Goal: Task Accomplishment & Management: Complete application form

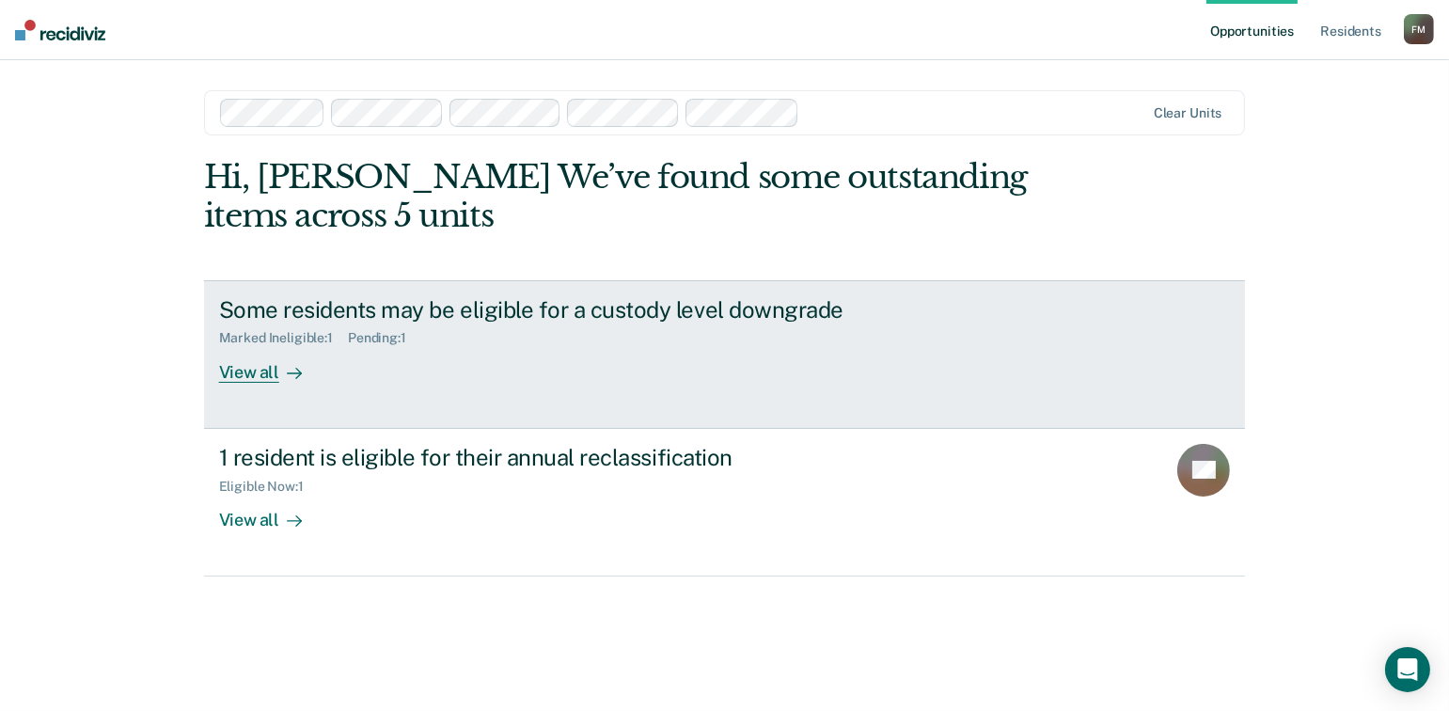
click at [262, 377] on div "View all" at bounding box center [271, 364] width 105 height 37
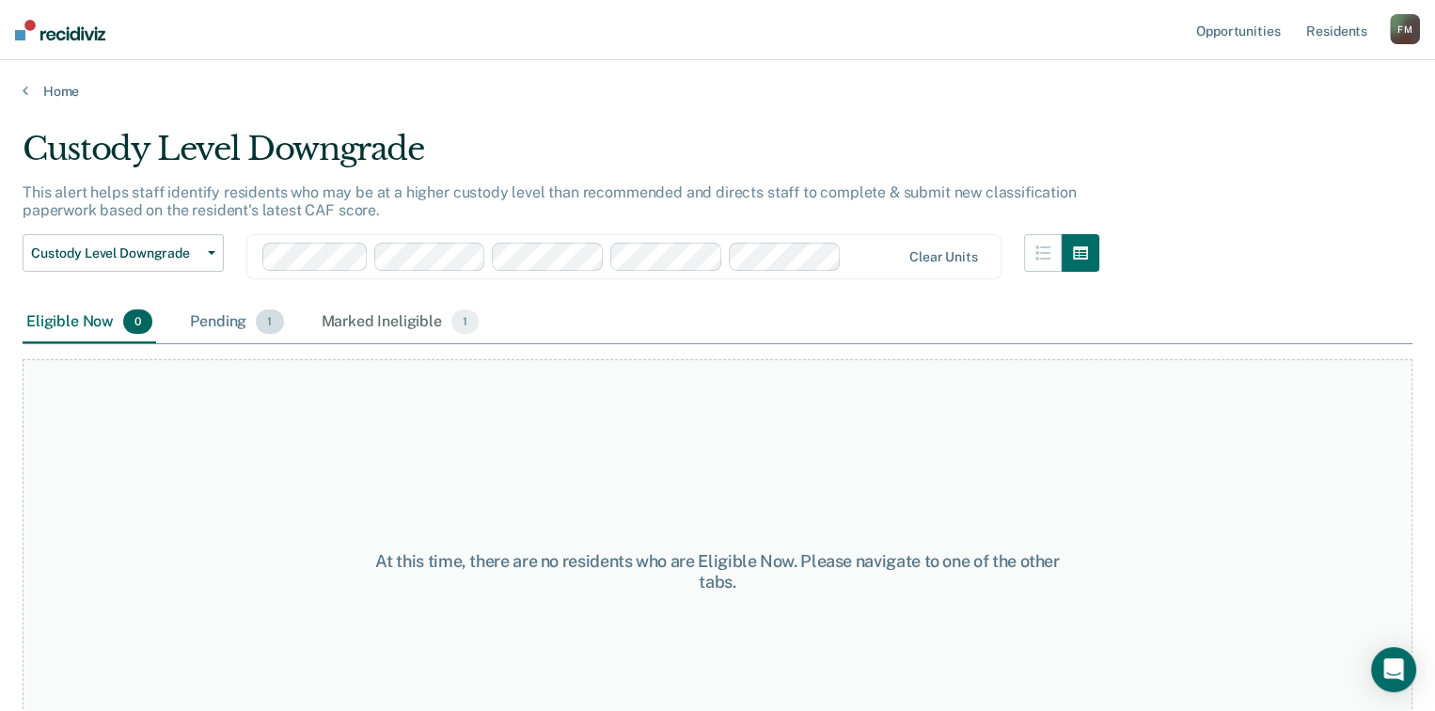
click at [225, 322] on div "Pending 1" at bounding box center [236, 322] width 101 height 41
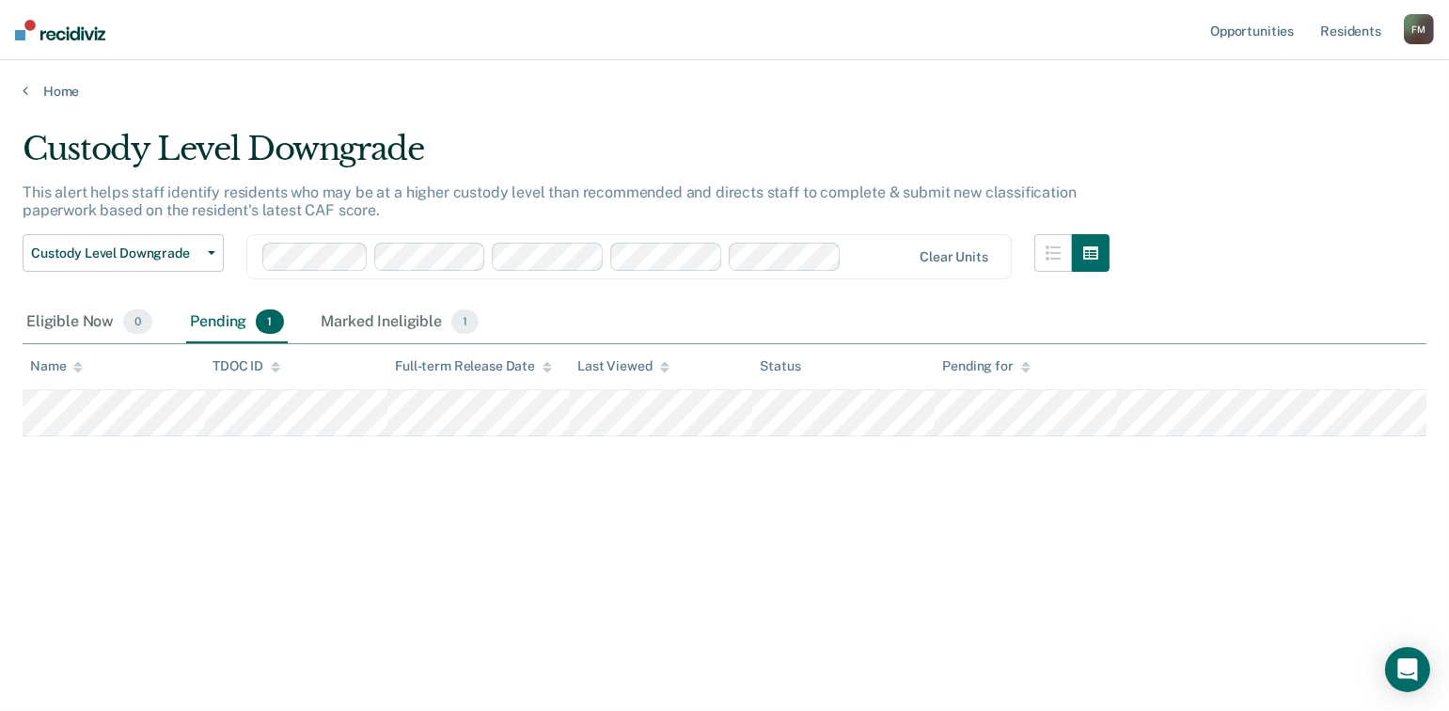
click at [270, 330] on span "1" at bounding box center [269, 321] width 27 height 24
click at [214, 326] on div "Pending 1" at bounding box center [236, 322] width 101 height 41
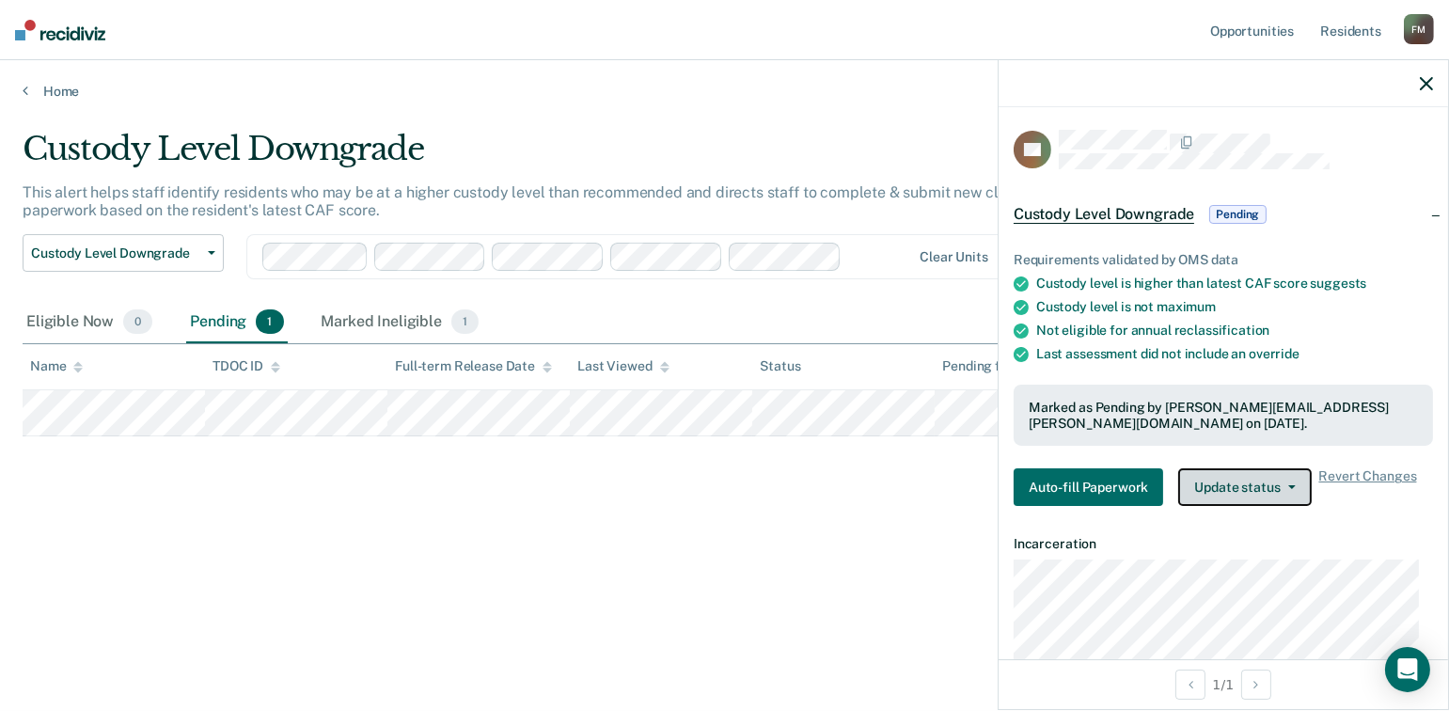
click at [1290, 490] on button "Update status" at bounding box center [1245, 487] width 133 height 38
click at [1343, 471] on span "Revert Changes" at bounding box center [1369, 487] width 98 height 38
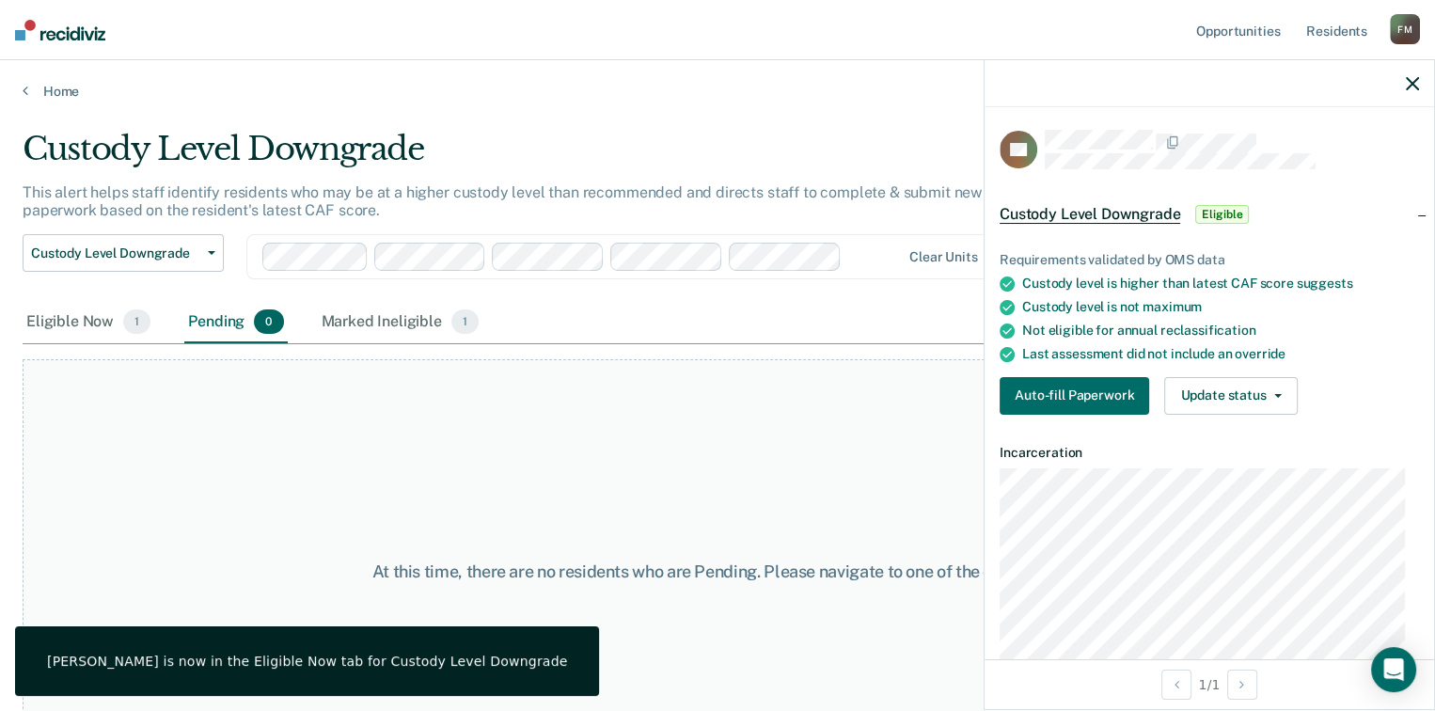
click at [1421, 75] on div at bounding box center [1210, 83] width 450 height 47
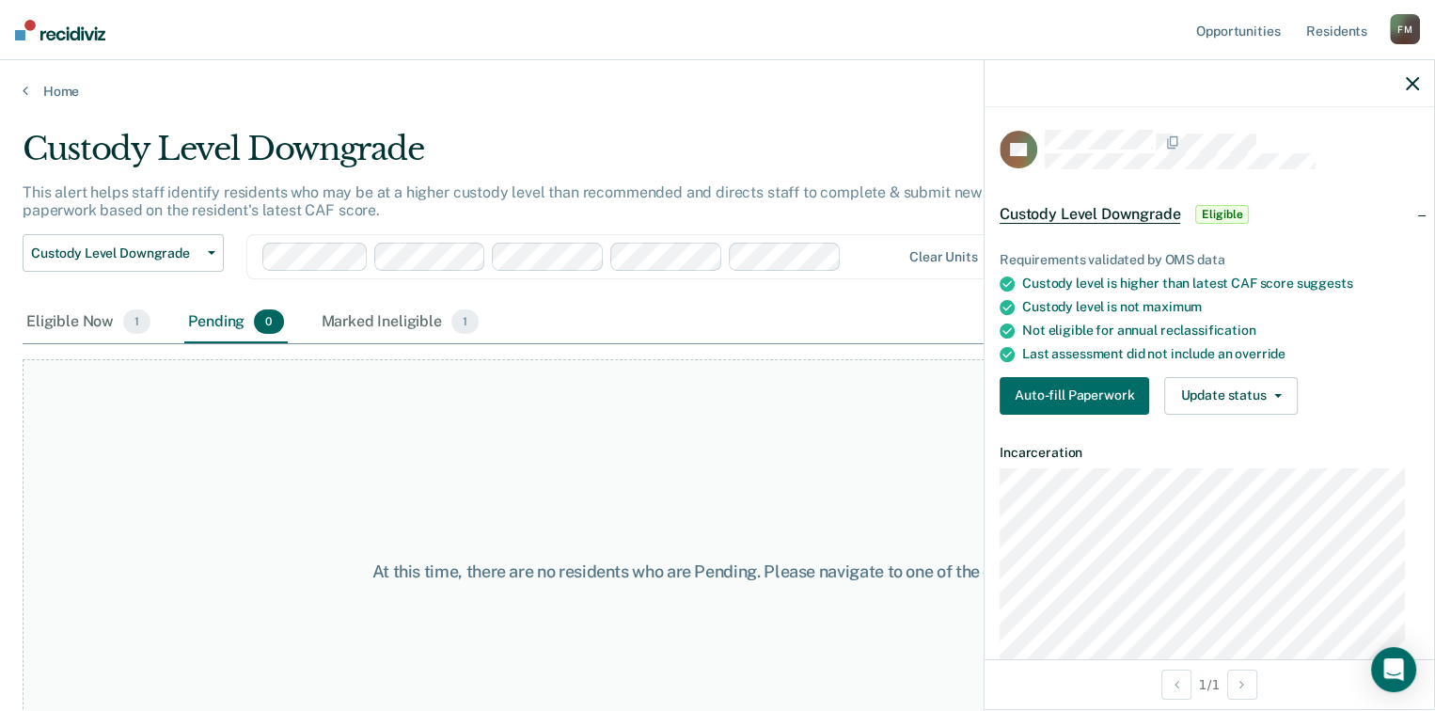
click at [1419, 79] on div at bounding box center [1210, 83] width 450 height 47
click at [29, 89] on link "Home" at bounding box center [718, 91] width 1390 height 17
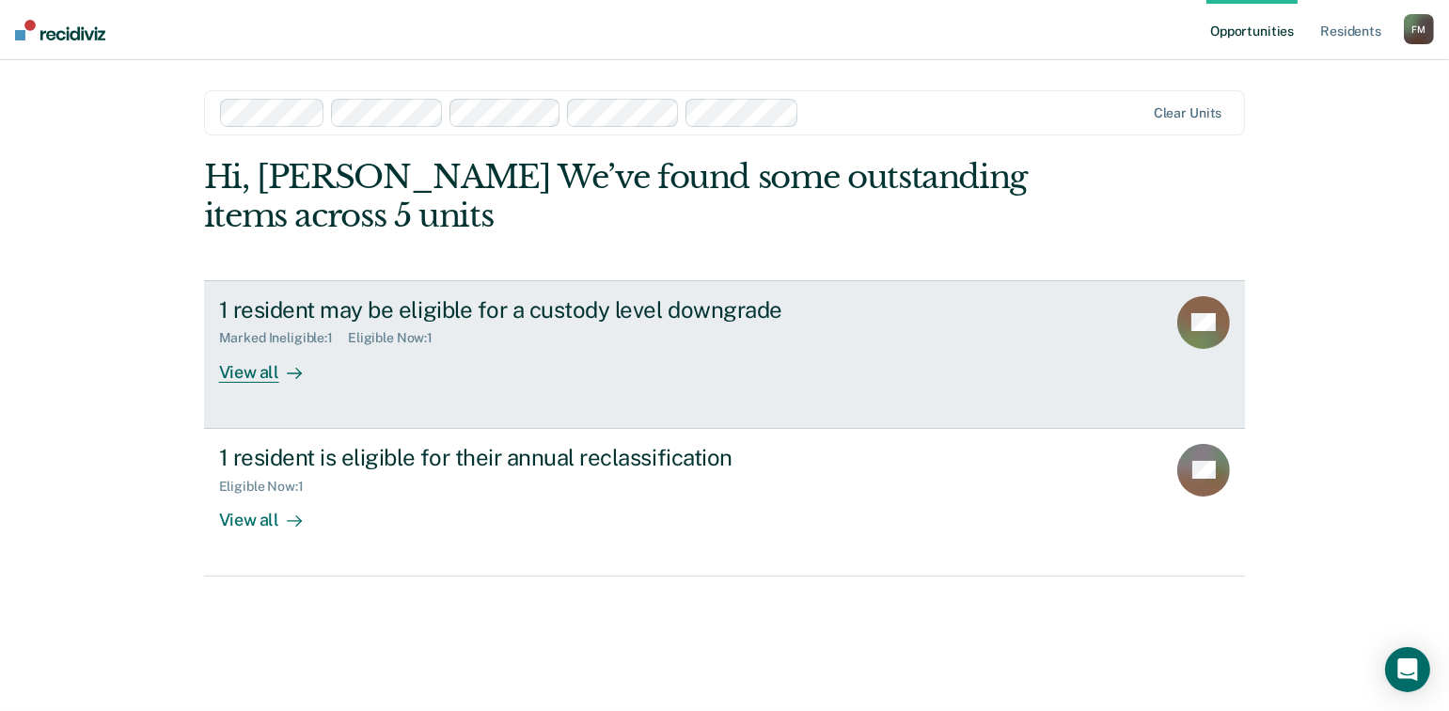
click at [301, 341] on div "Marked Ineligible : 1" at bounding box center [283, 338] width 129 height 16
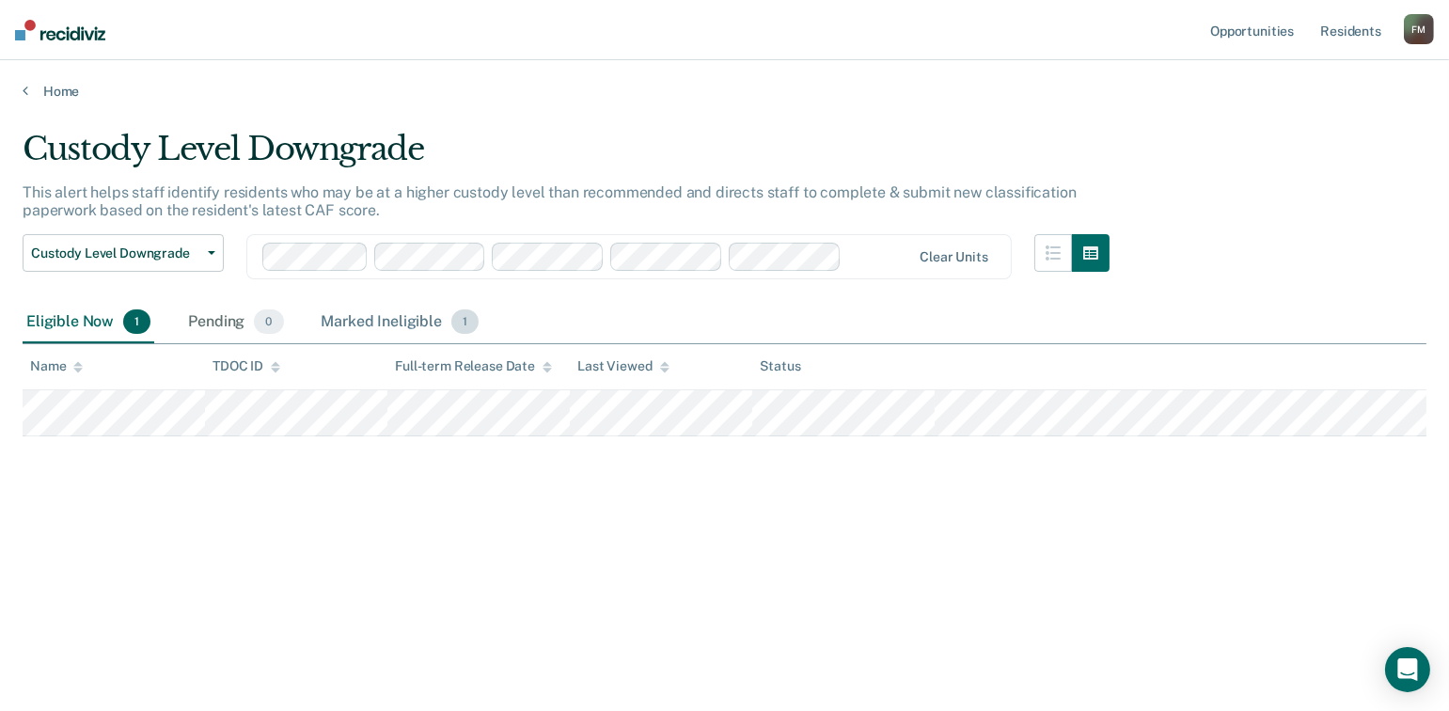
click at [458, 322] on span "1" at bounding box center [464, 321] width 27 height 24
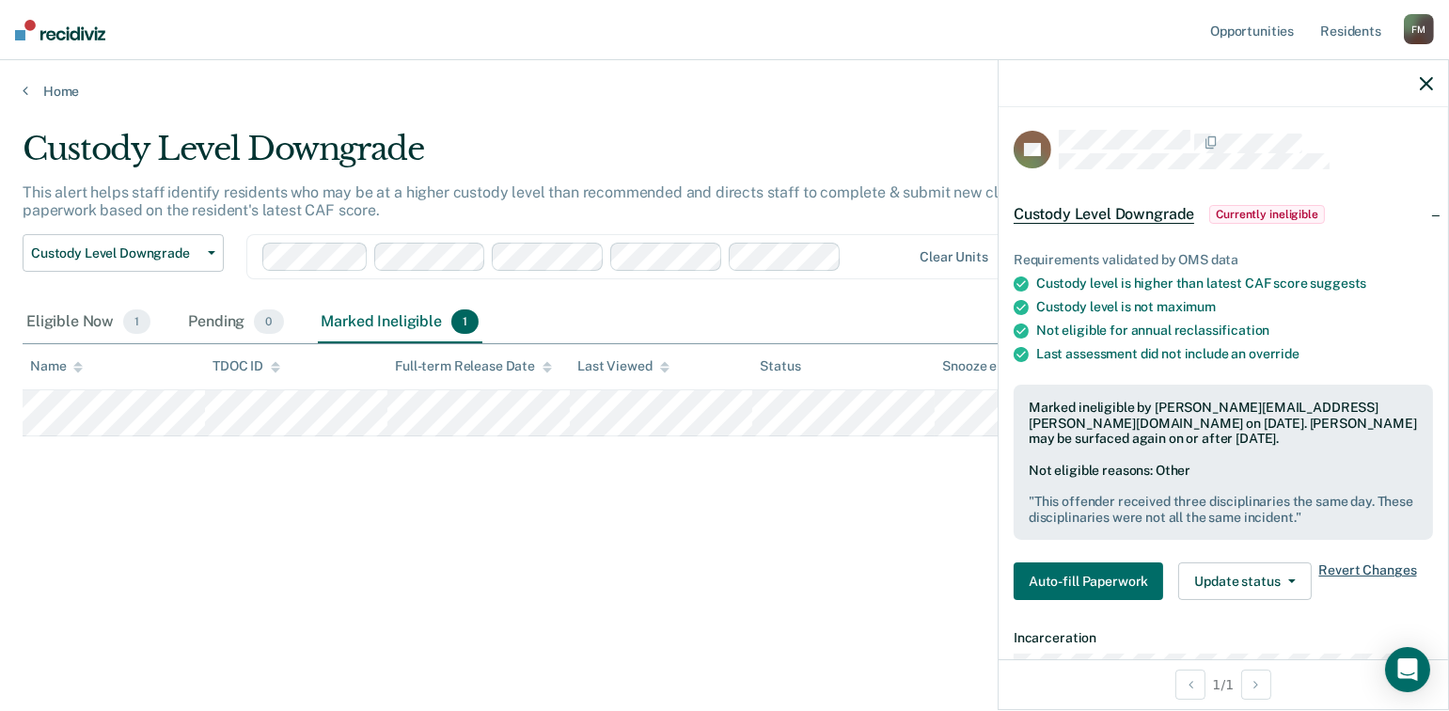
click at [1371, 570] on span "Revert Changes" at bounding box center [1369, 581] width 98 height 38
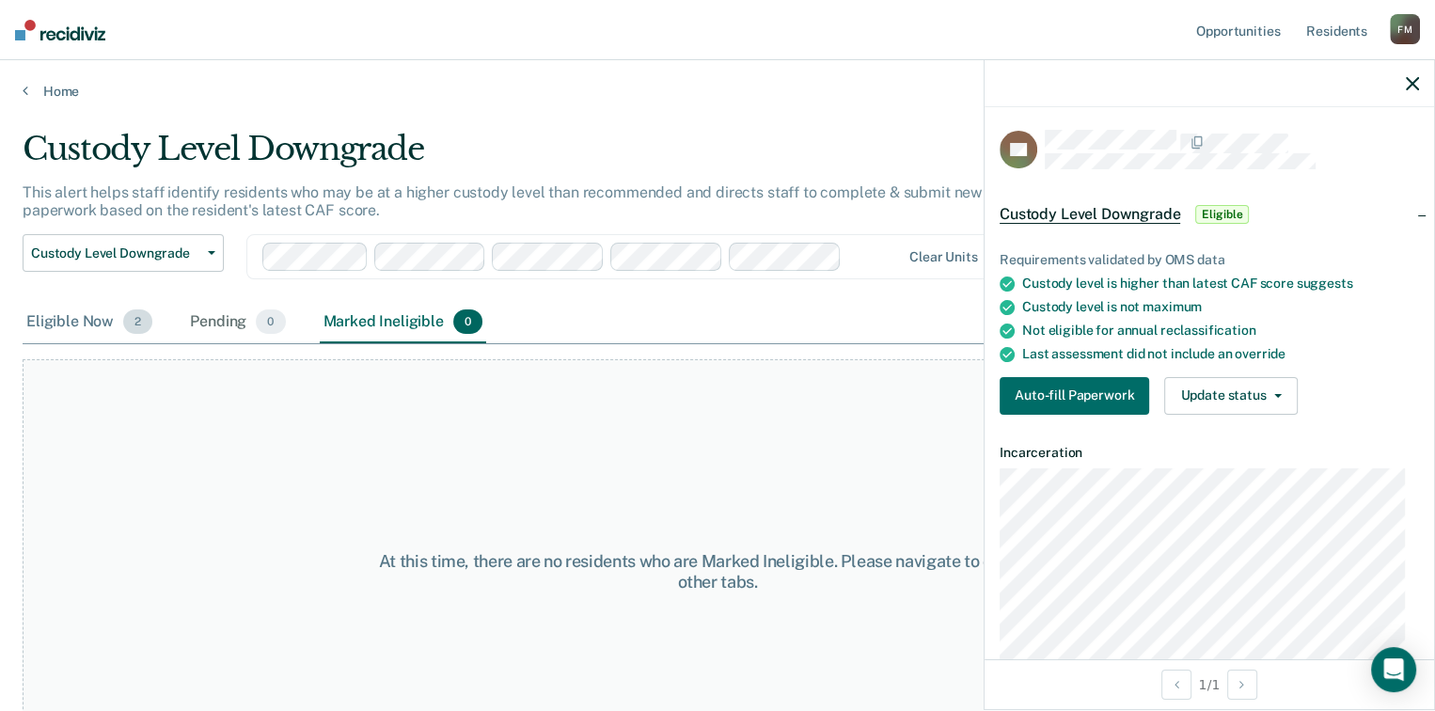
click at [74, 324] on div "Eligible Now 2" at bounding box center [90, 322] width 134 height 41
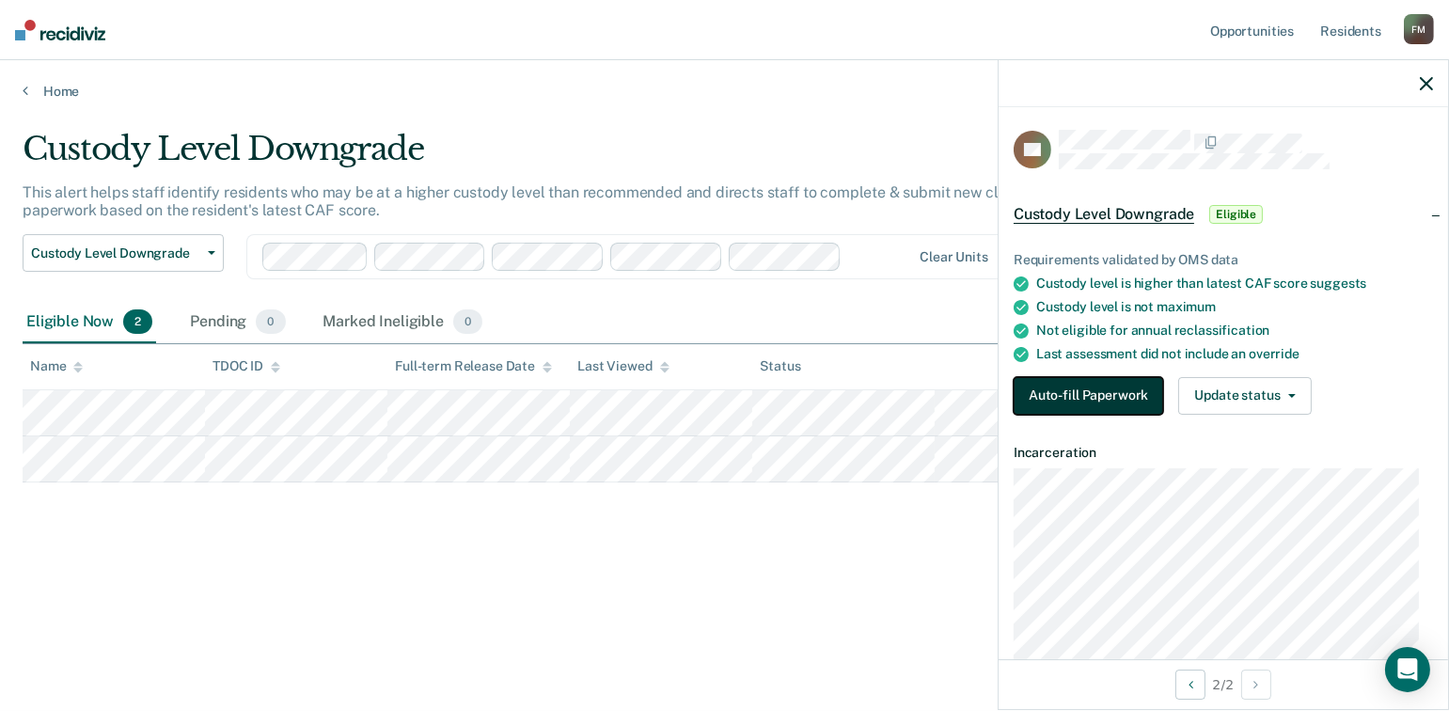
click at [1098, 403] on button "Auto-fill Paperwork" at bounding box center [1089, 396] width 150 height 38
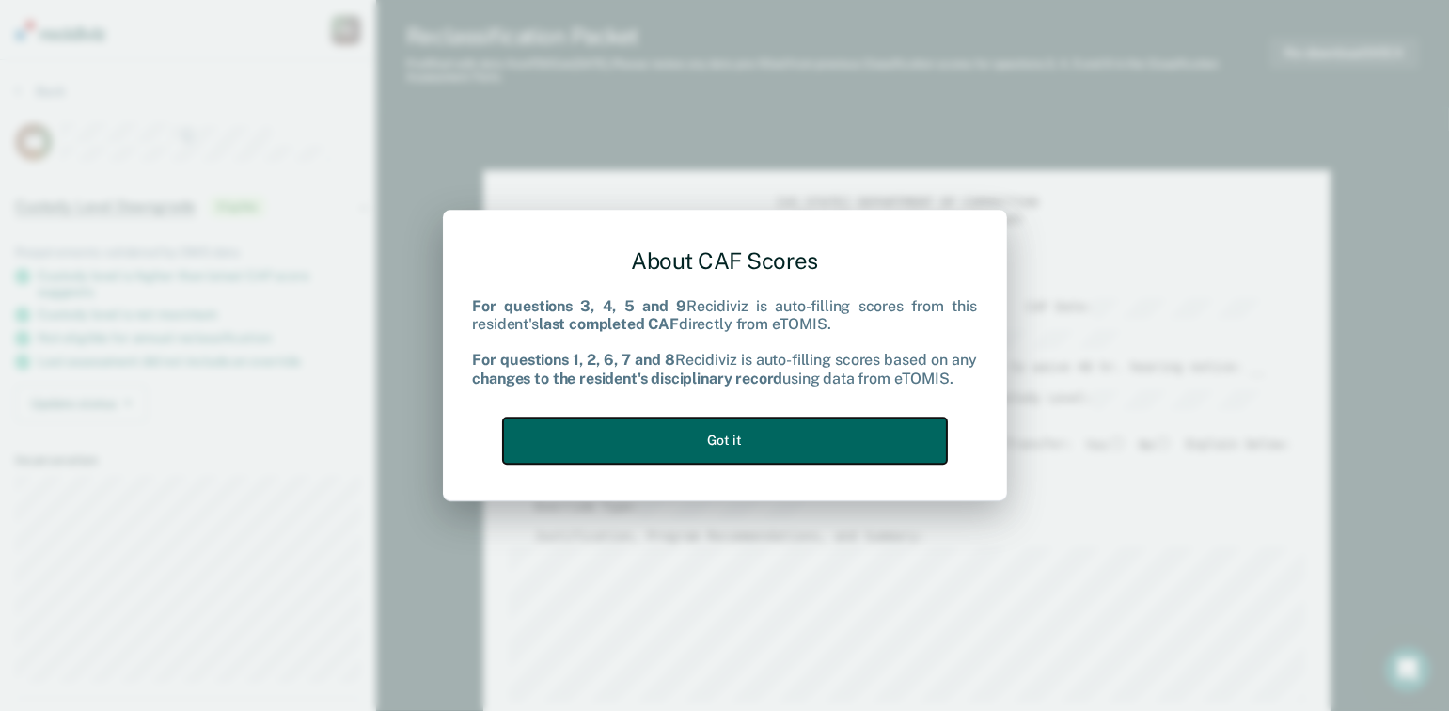
click at [733, 449] on button "Got it" at bounding box center [725, 441] width 444 height 46
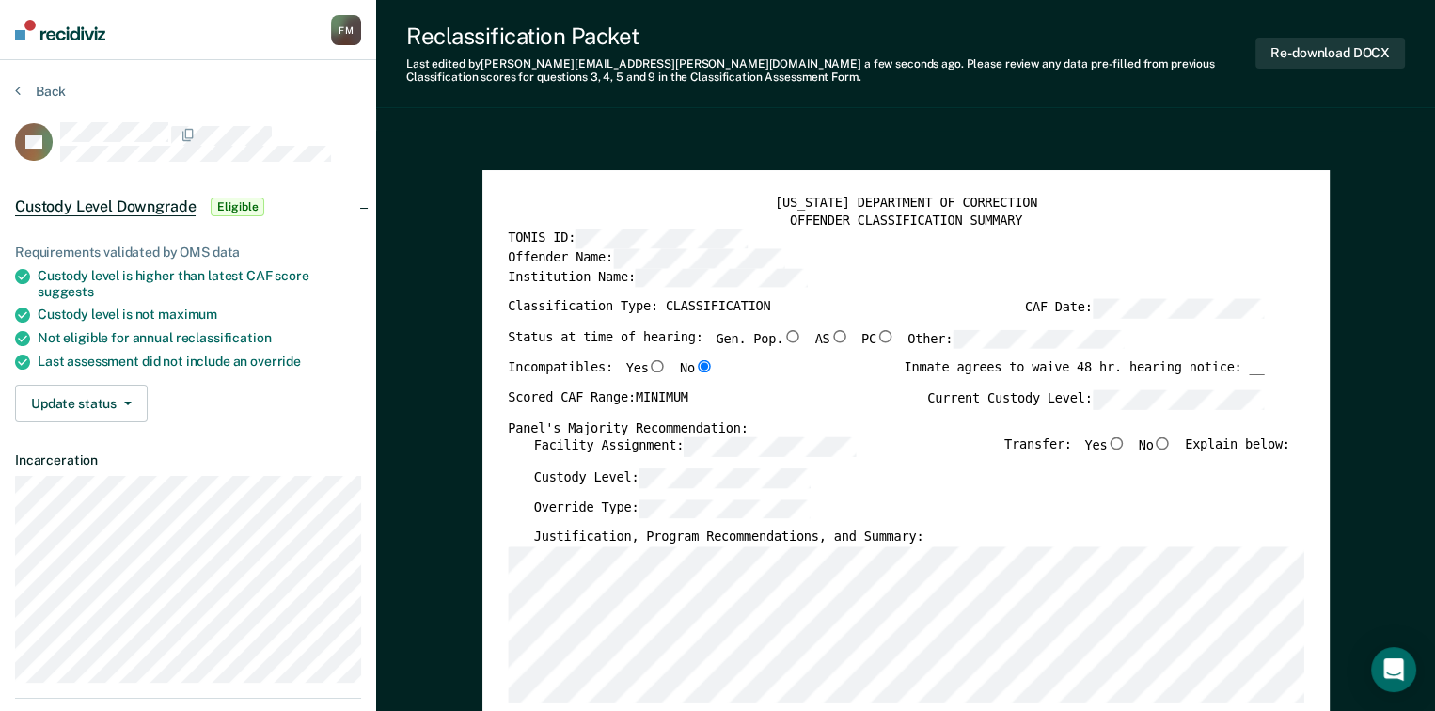
click at [1126, 441] on input "Yes" at bounding box center [1116, 443] width 19 height 13
type textarea "x"
radio input "true"
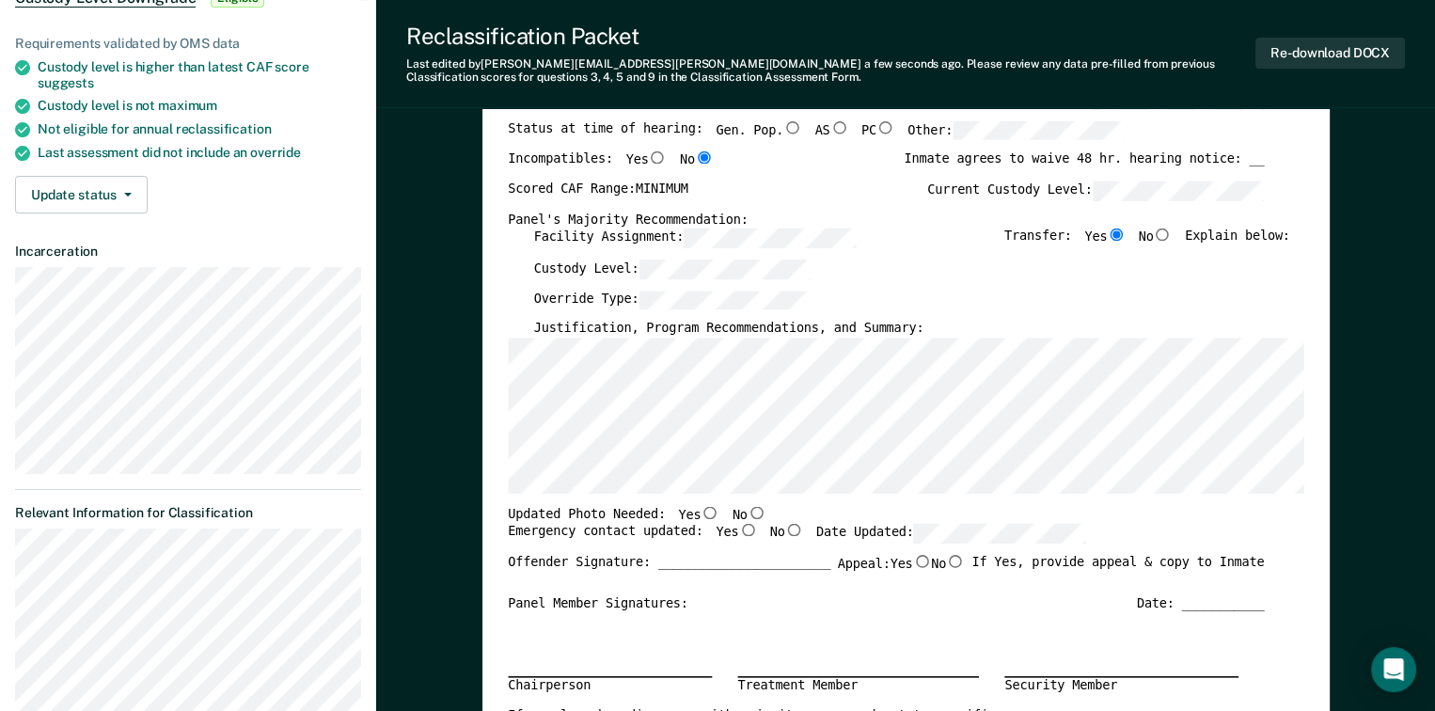
scroll to position [188, 0]
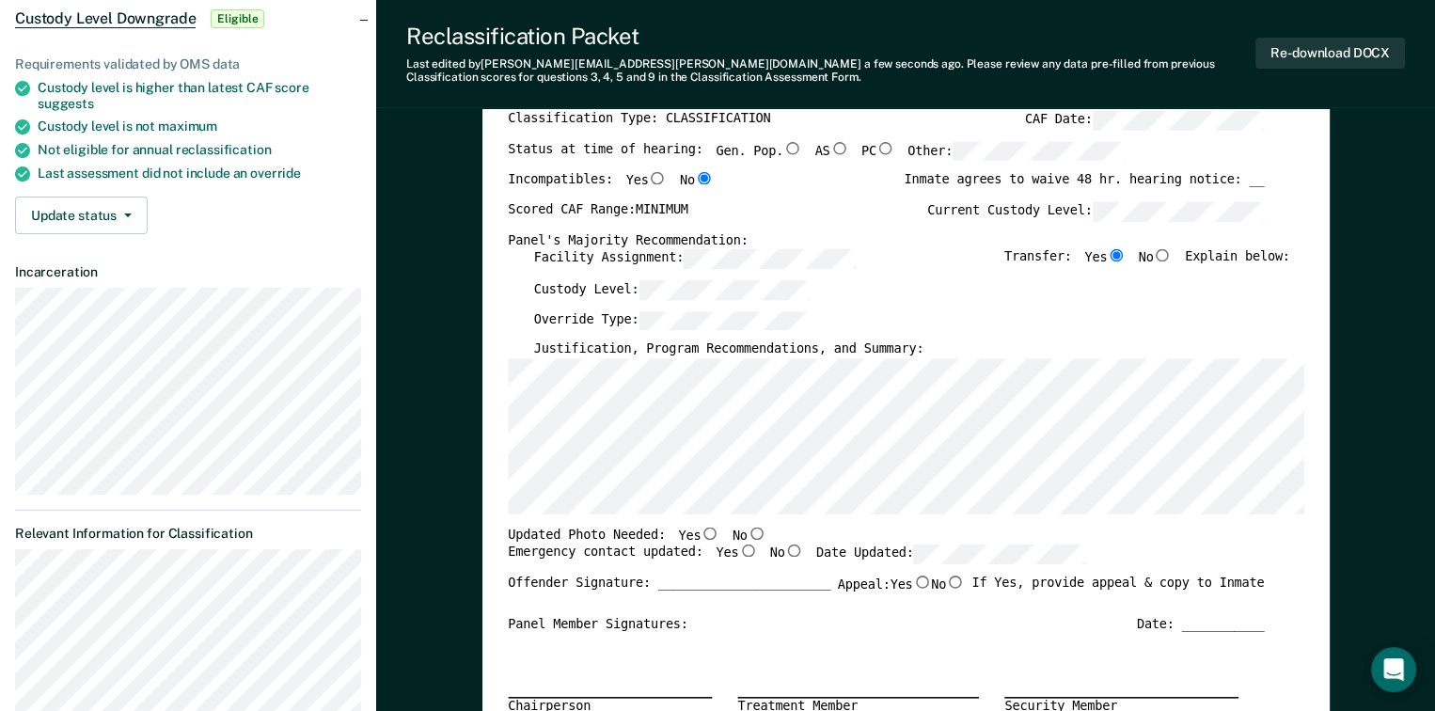
click at [701, 530] on input "Yes" at bounding box center [710, 533] width 19 height 13
type textarea "x"
radio input "true"
click at [738, 549] on input "Yes" at bounding box center [747, 551] width 19 height 13
type textarea "x"
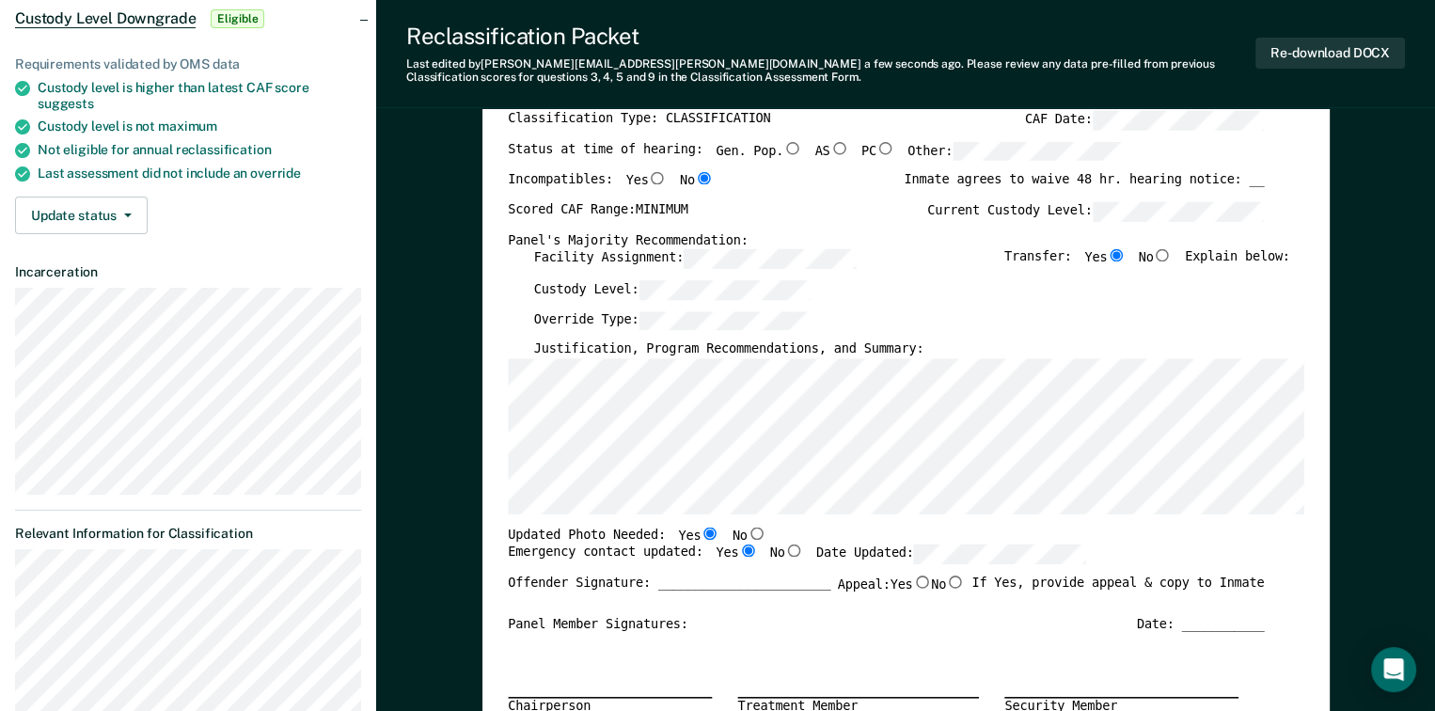
radio input "true"
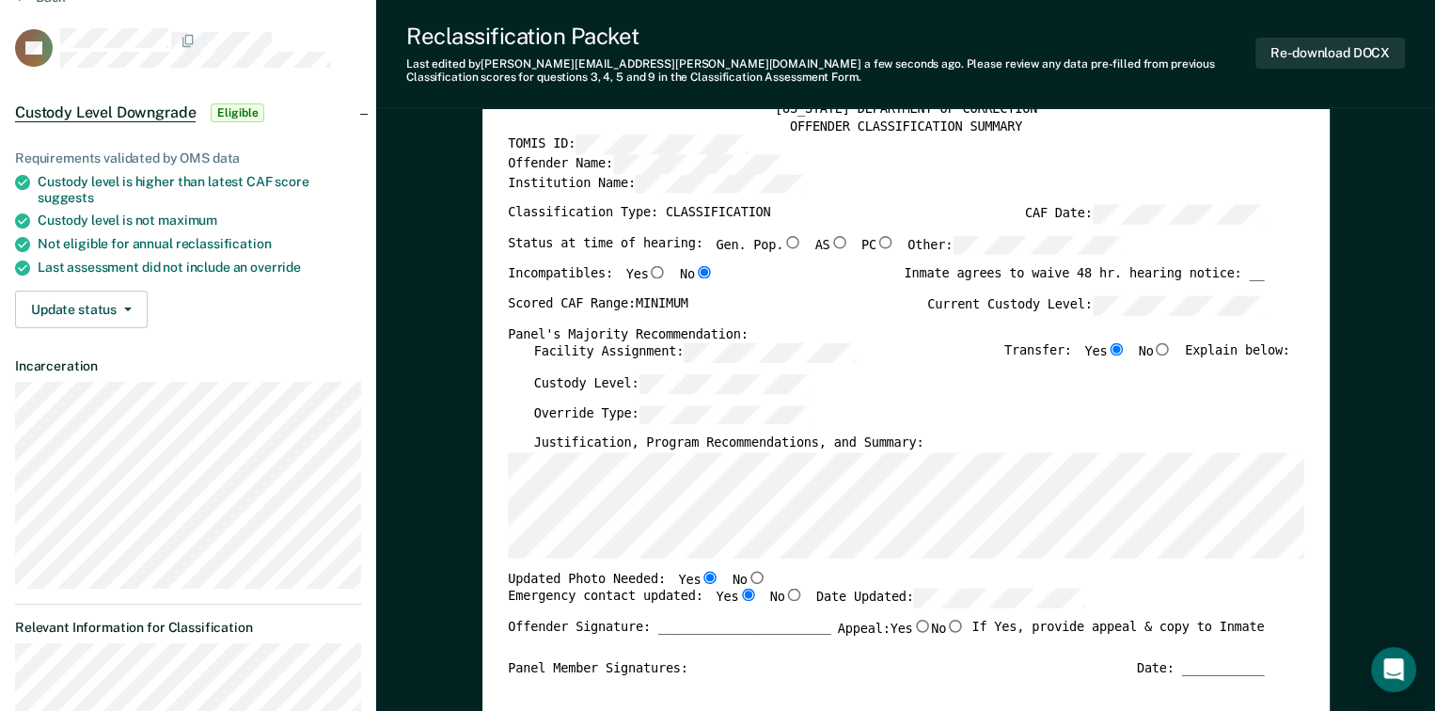
scroll to position [0, 0]
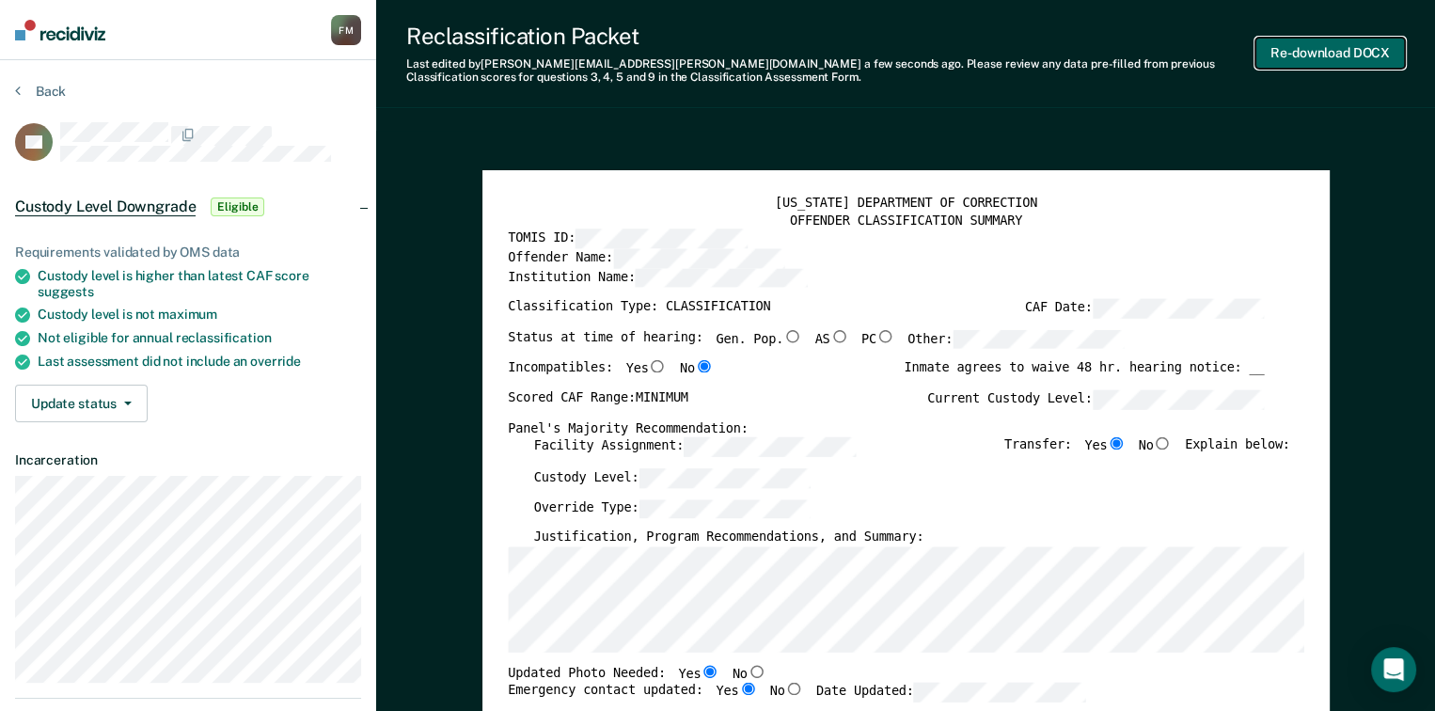
click at [1291, 57] on button "Re-download DOCX" at bounding box center [1331, 53] width 150 height 31
type textarea "x"
